Goal: Navigation & Orientation: Find specific page/section

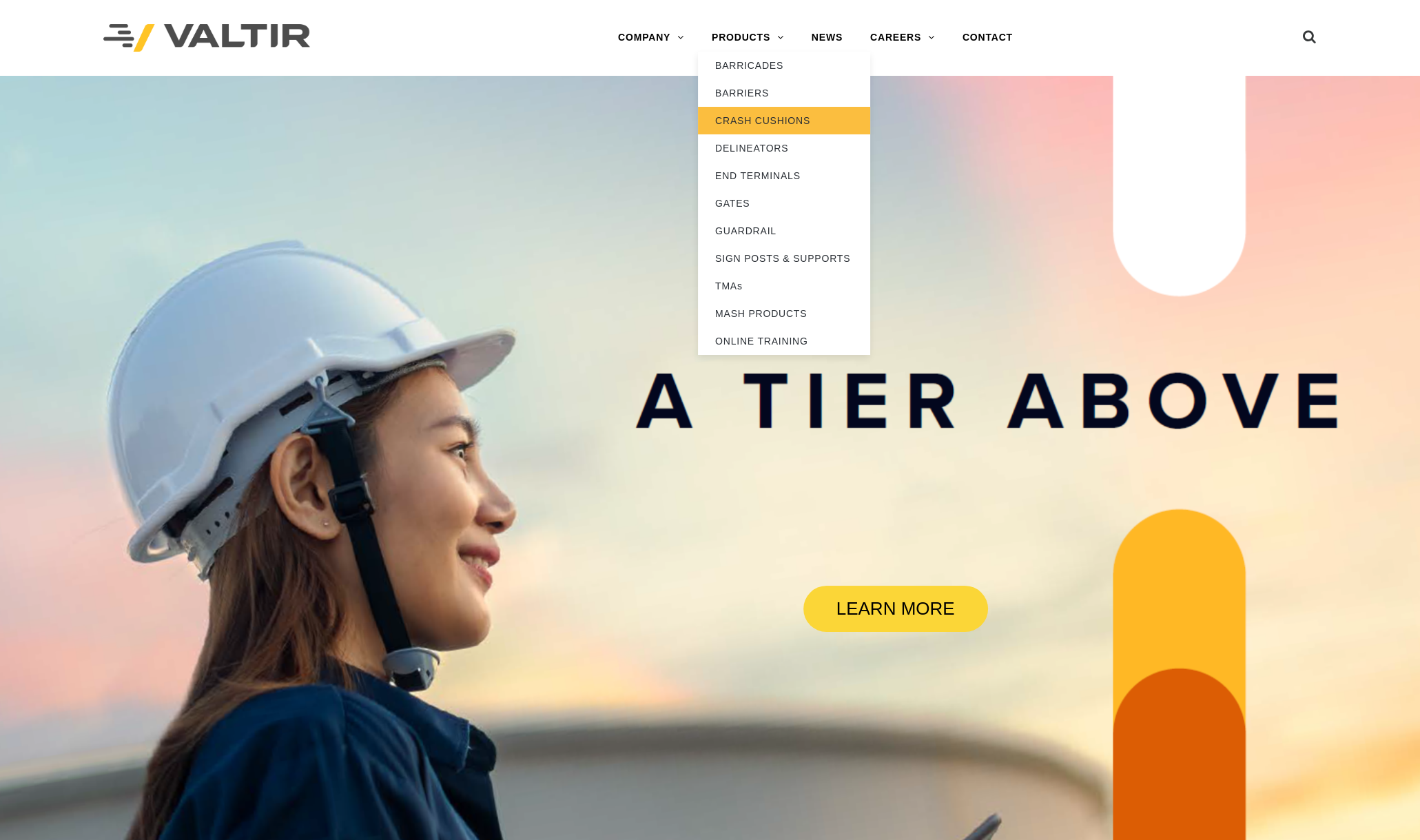
click at [767, 118] on link "CRASH CUSHIONS" at bounding box center [784, 120] width 172 height 28
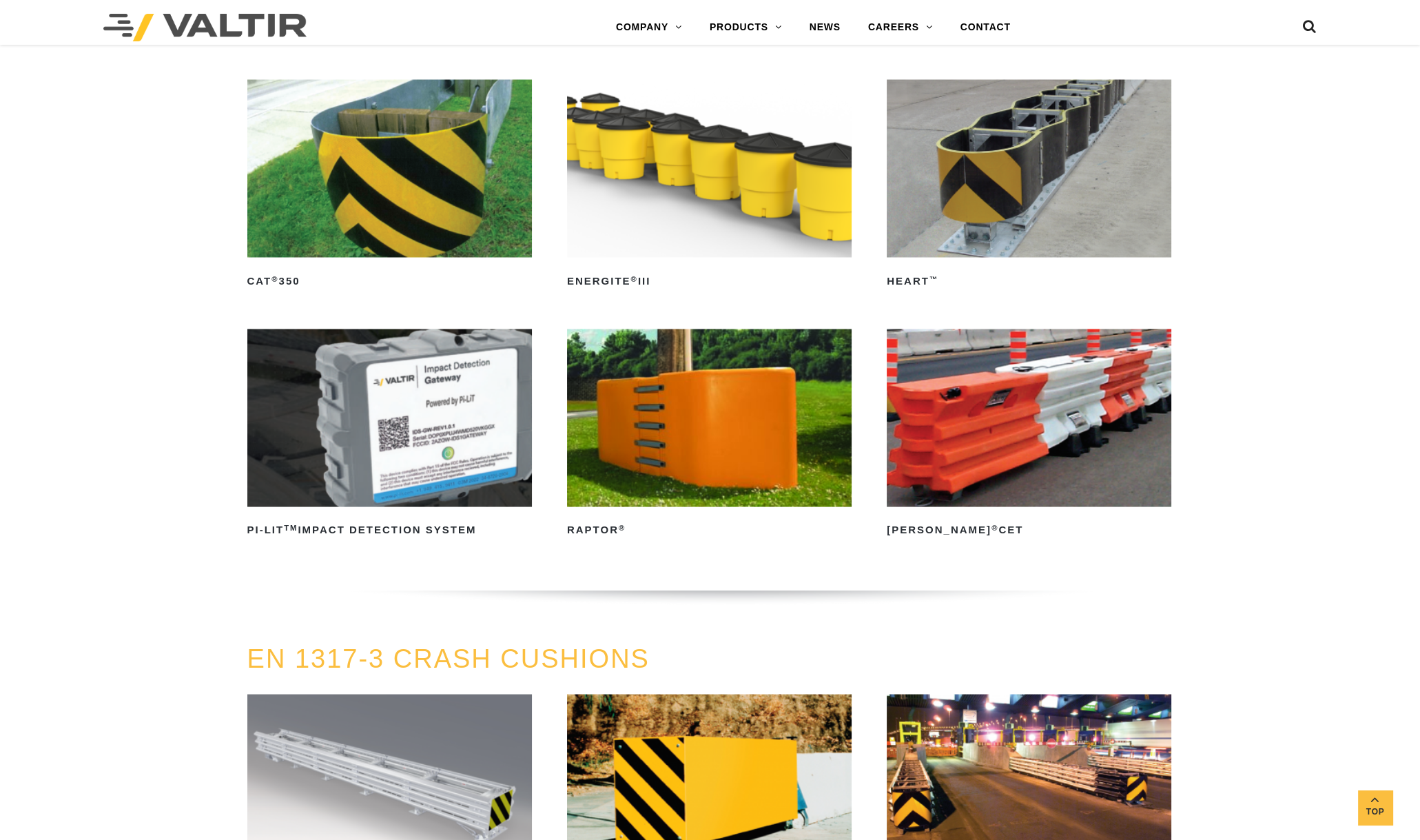
scroll to position [4086, 0]
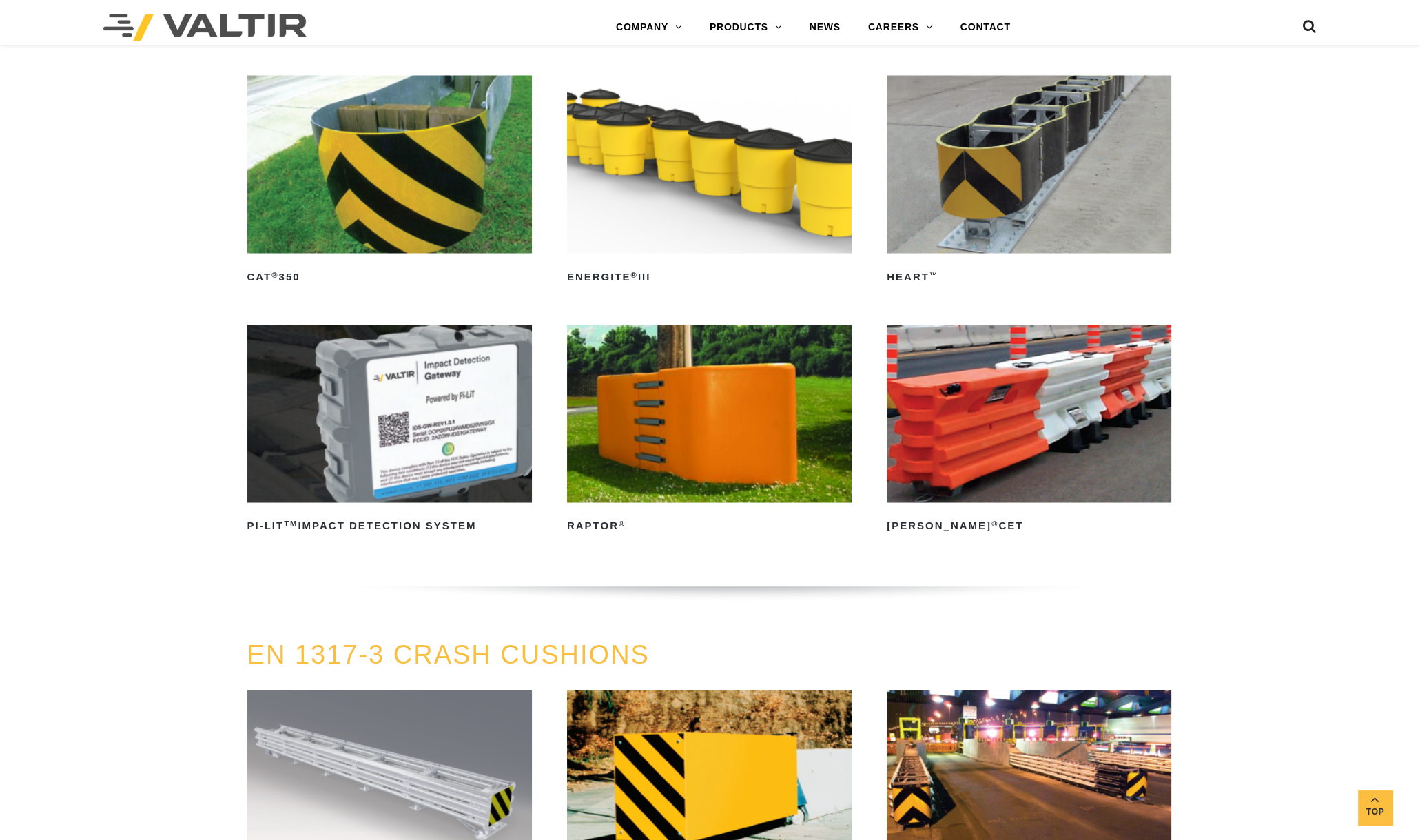
drag, startPoint x: 1423, startPoint y: 32, endPoint x: 1433, endPoint y: 610, distance: 578.1
click at [1033, 381] on img at bounding box center [1029, 413] width 285 height 178
